Goal: Information Seeking & Learning: Learn about a topic

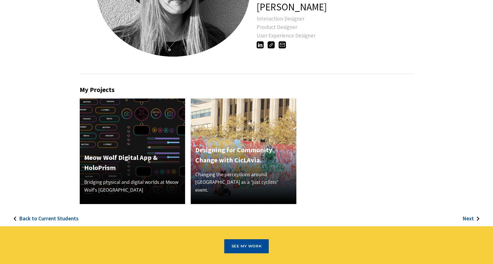
scroll to position [113, 0]
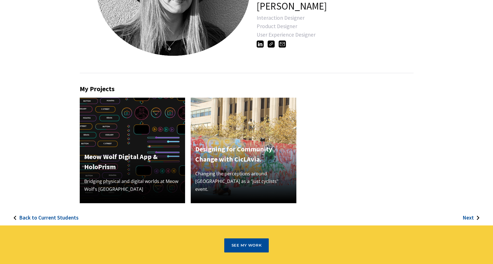
click at [62, 221] on h3 "Back to Current Students" at bounding box center [48, 218] width 59 height 6
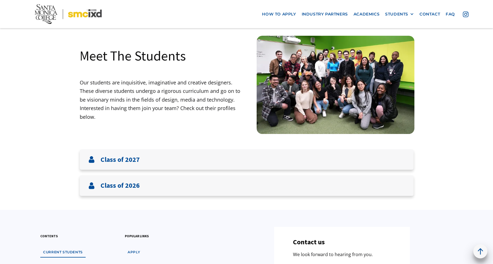
scroll to position [84, 0]
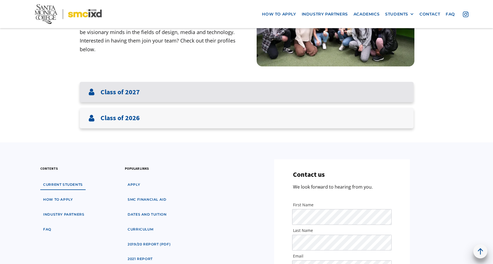
click at [168, 83] on div "Class of 2027" at bounding box center [247, 92] width 334 height 21
click at [164, 91] on div "Class of 2027" at bounding box center [247, 92] width 334 height 21
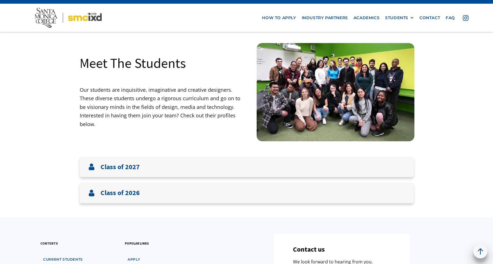
scroll to position [0, 0]
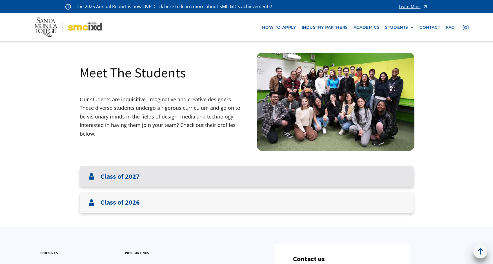
click at [95, 176] on div "Class of 2027" at bounding box center [114, 176] width 52 height 9
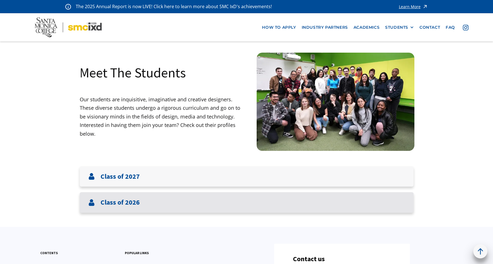
click at [113, 205] on h3 "Class of 2026" at bounding box center [120, 203] width 39 height 8
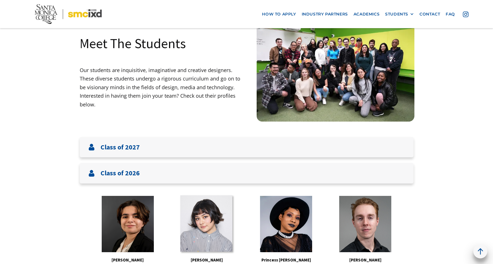
scroll to position [141, 0]
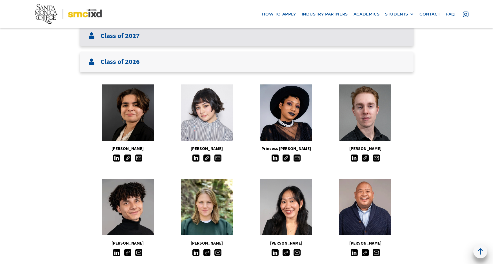
click at [111, 34] on h3 "Class of 2027" at bounding box center [120, 36] width 39 height 8
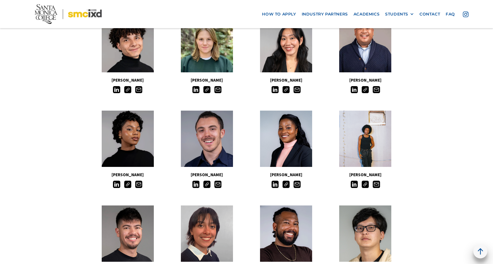
scroll to position [366, 0]
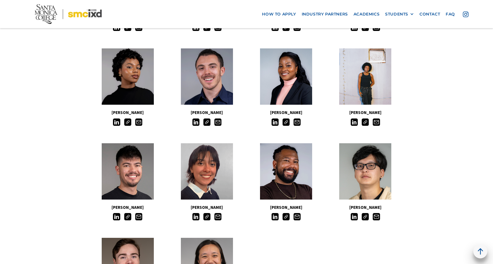
click at [367, 123] on img at bounding box center [365, 122] width 7 height 7
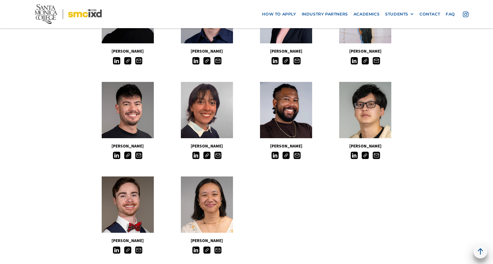
scroll to position [479, 0]
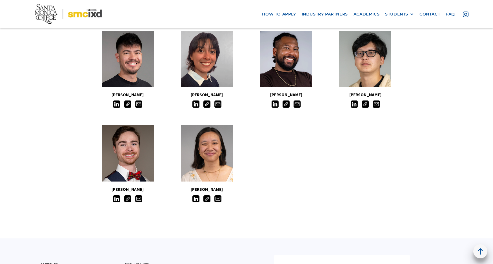
click at [205, 104] on img at bounding box center [206, 104] width 7 height 7
click at [367, 104] on img at bounding box center [365, 104] width 7 height 7
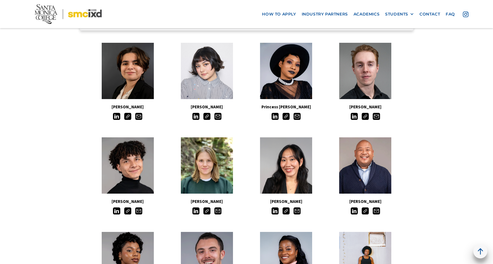
scroll to position [169, 0]
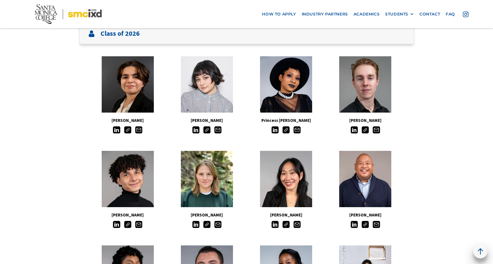
click at [207, 130] on img at bounding box center [206, 129] width 7 height 7
click at [287, 130] on img at bounding box center [285, 129] width 7 height 7
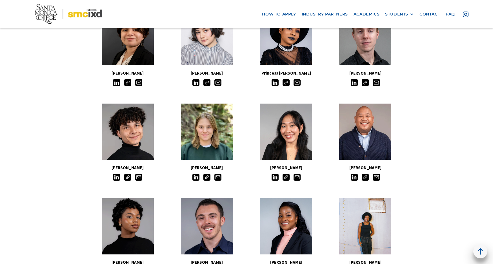
scroll to position [253, 0]
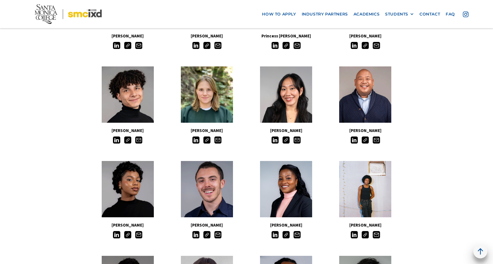
click at [283, 138] on img at bounding box center [285, 140] width 7 height 7
click at [272, 139] on img at bounding box center [275, 140] width 7 height 7
